Goal: Use online tool/utility: Utilize a website feature to perform a specific function

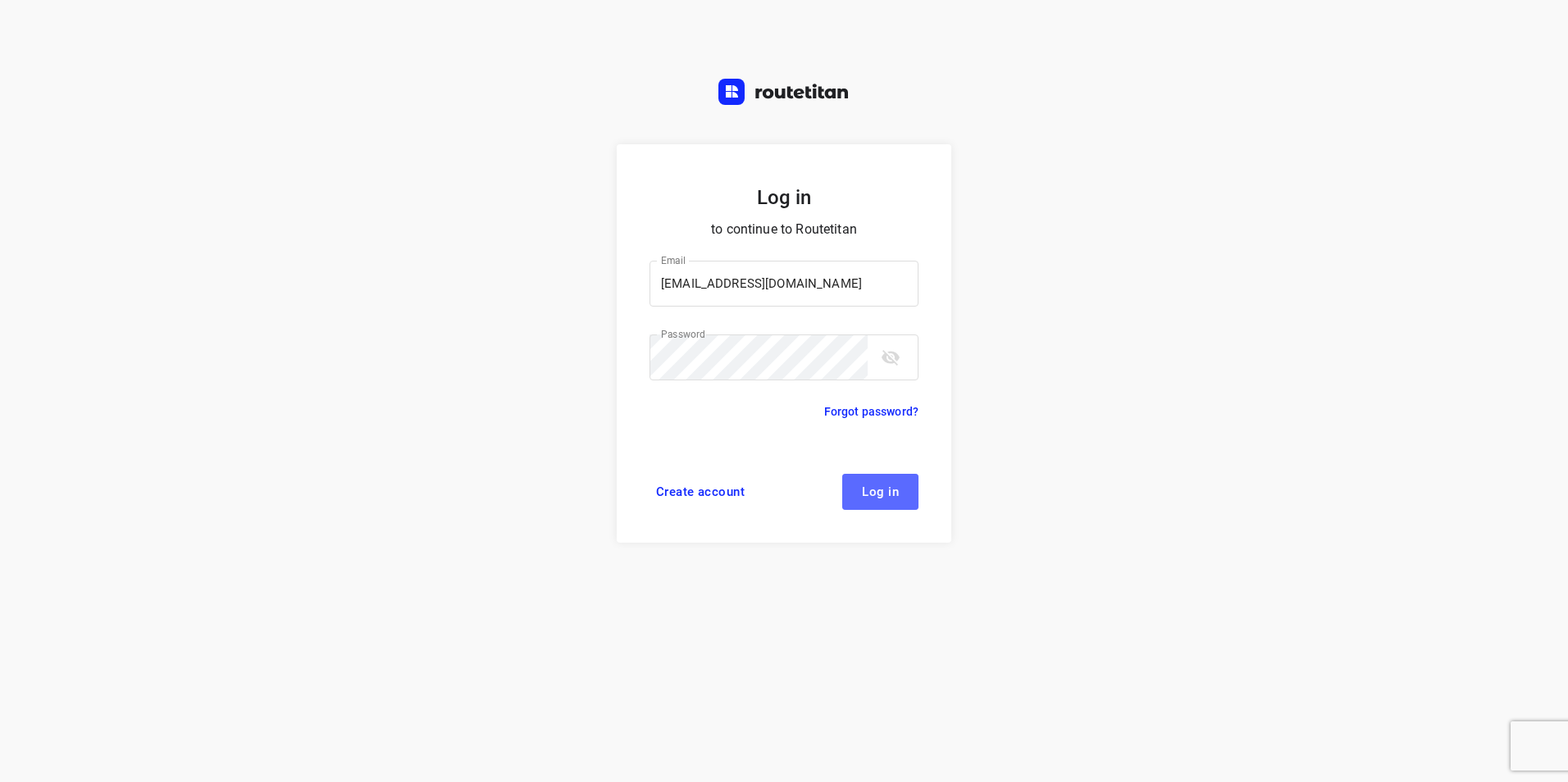
click at [887, 494] on span "Log in" at bounding box center [881, 492] width 37 height 13
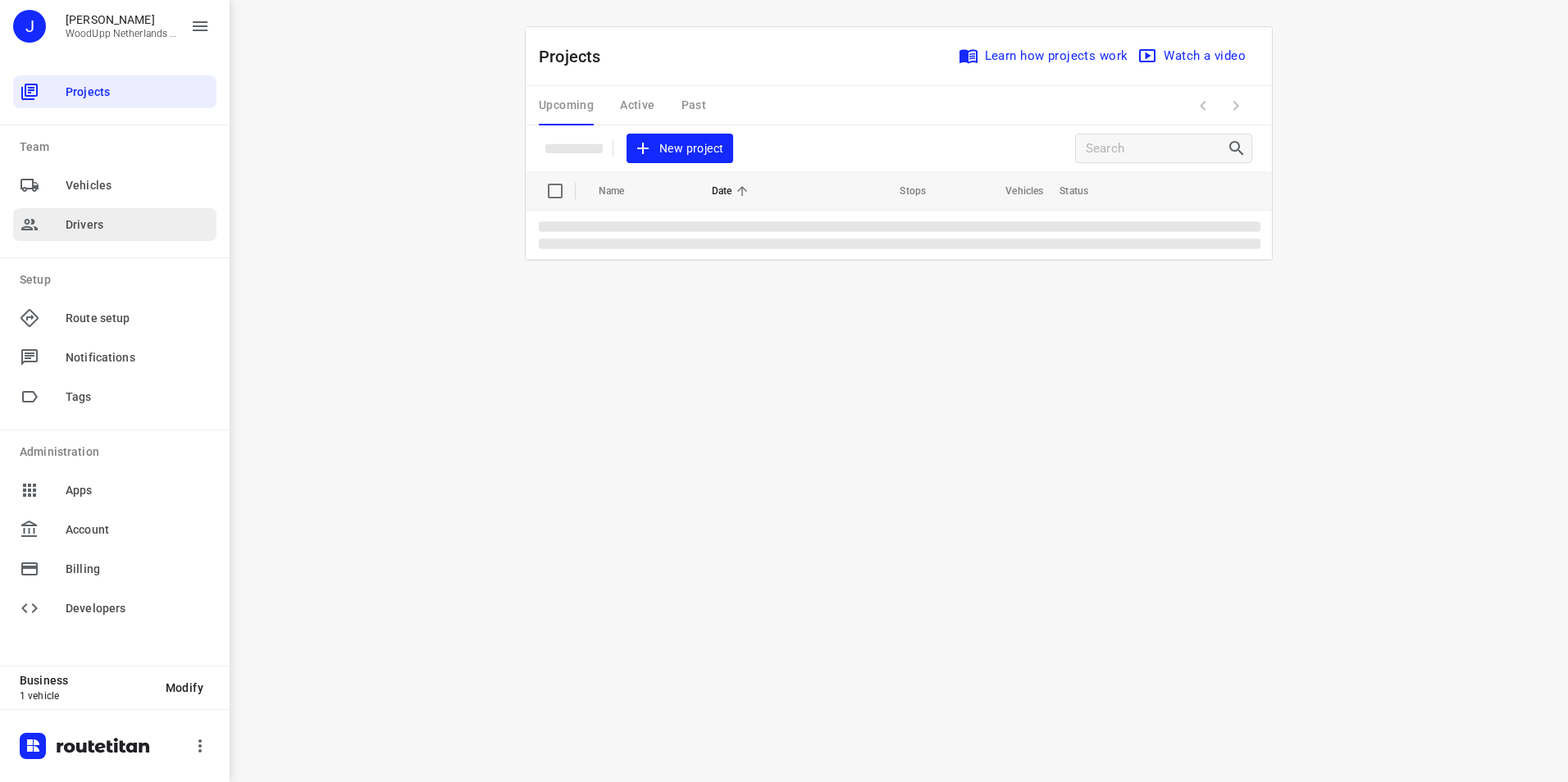
click at [113, 227] on span "Drivers" at bounding box center [138, 225] width 144 height 18
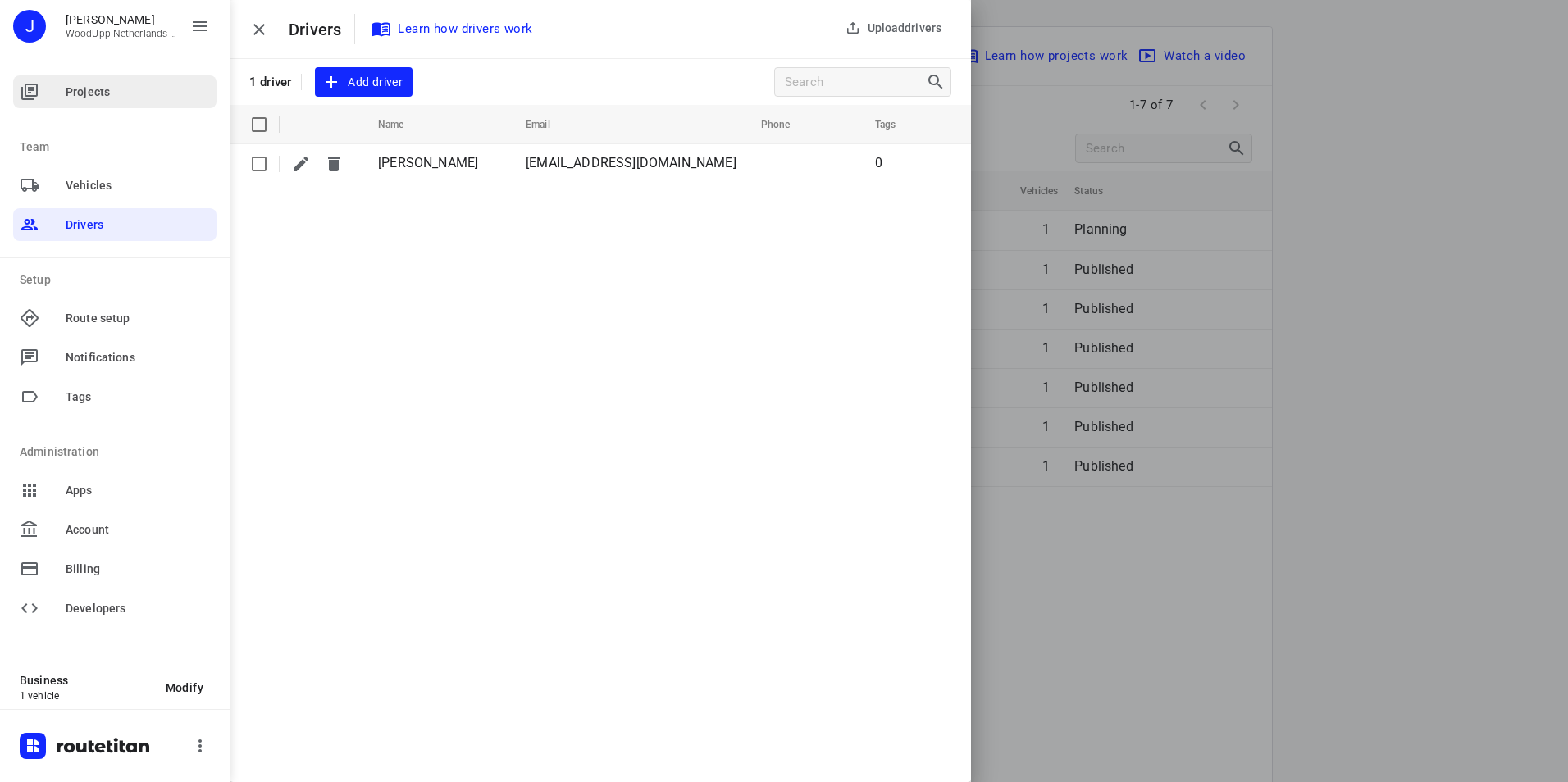
click at [120, 89] on span "Projects" at bounding box center [138, 92] width 144 height 18
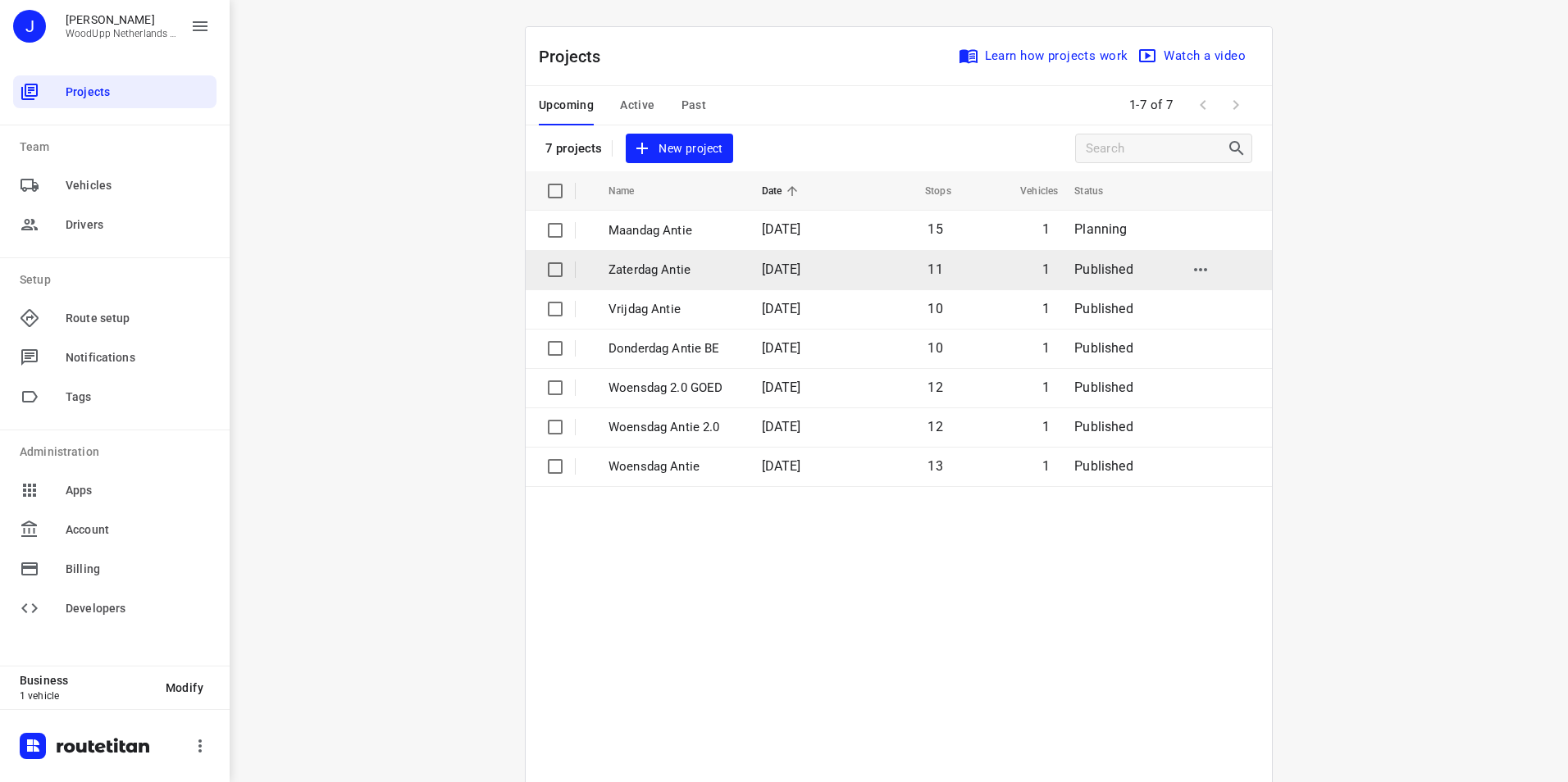
click at [669, 264] on p "Zaterdag Antie" at bounding box center [673, 270] width 129 height 18
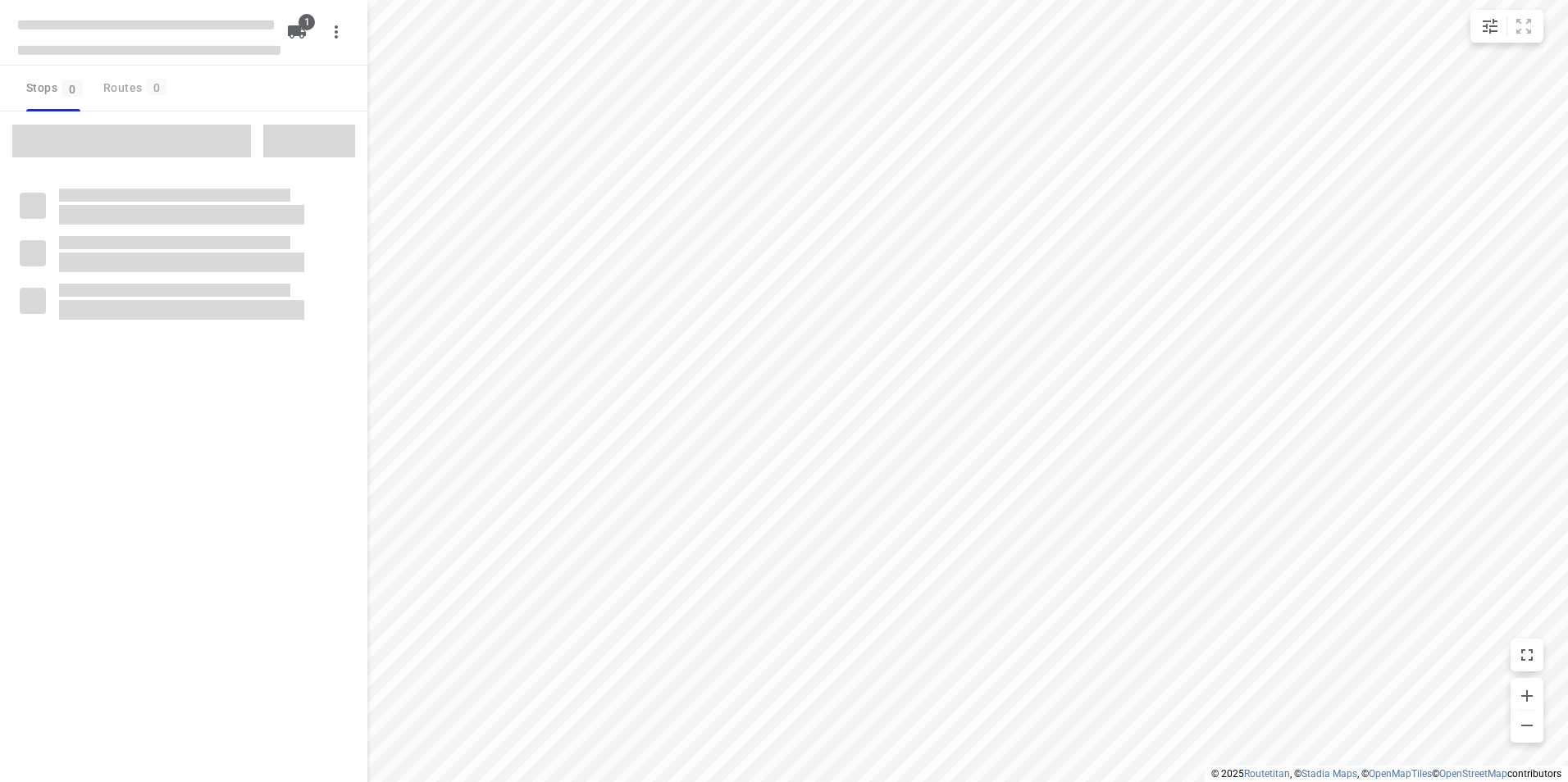
type input "distance"
